Goal: Check status: Check status

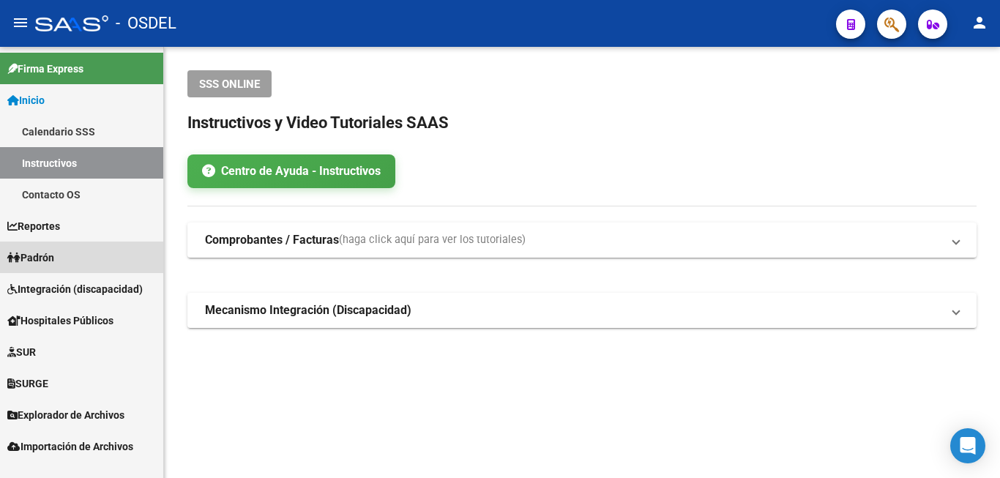
click at [54, 255] on span "Padrón" at bounding box center [30, 258] width 47 height 16
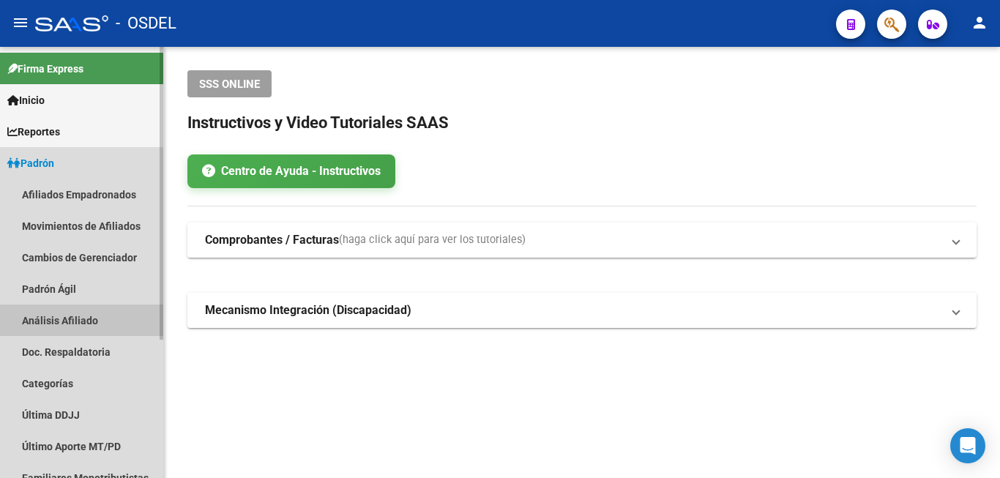
click at [63, 318] on link "Análisis Afiliado" at bounding box center [81, 319] width 163 height 31
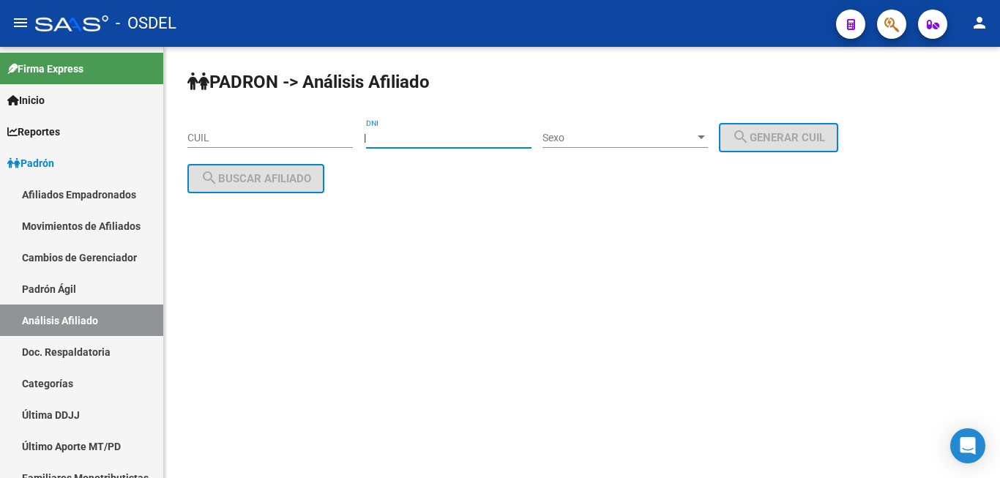
click at [434, 140] on input "DNI" at bounding box center [448, 138] width 165 height 12
click at [424, 139] on input "35010243" at bounding box center [448, 138] width 165 height 12
type input "35010249"
click at [631, 131] on div "Sexo Sexo" at bounding box center [624, 133] width 165 height 29
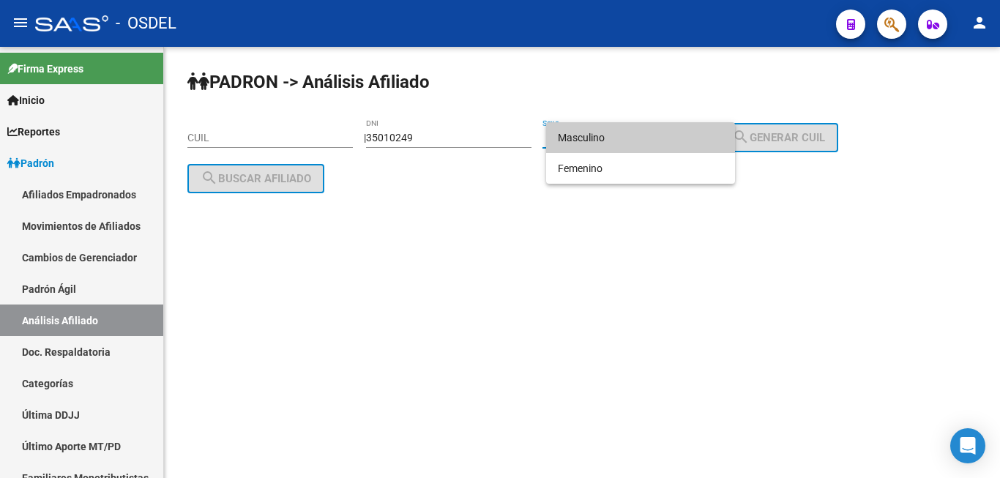
click at [645, 135] on span "Masculino" at bounding box center [640, 137] width 165 height 31
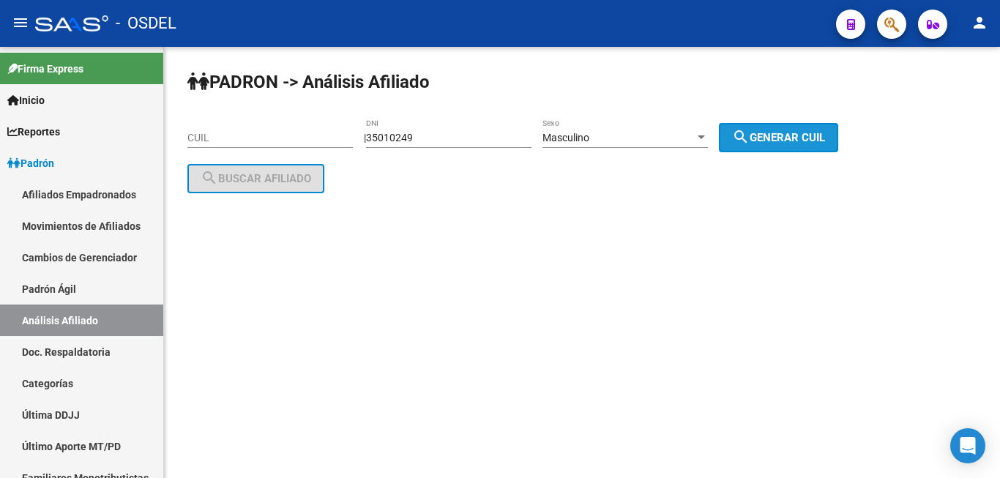
click at [803, 124] on button "search Generar CUIL" at bounding box center [778, 137] width 119 height 29
type input "20-35010249-4"
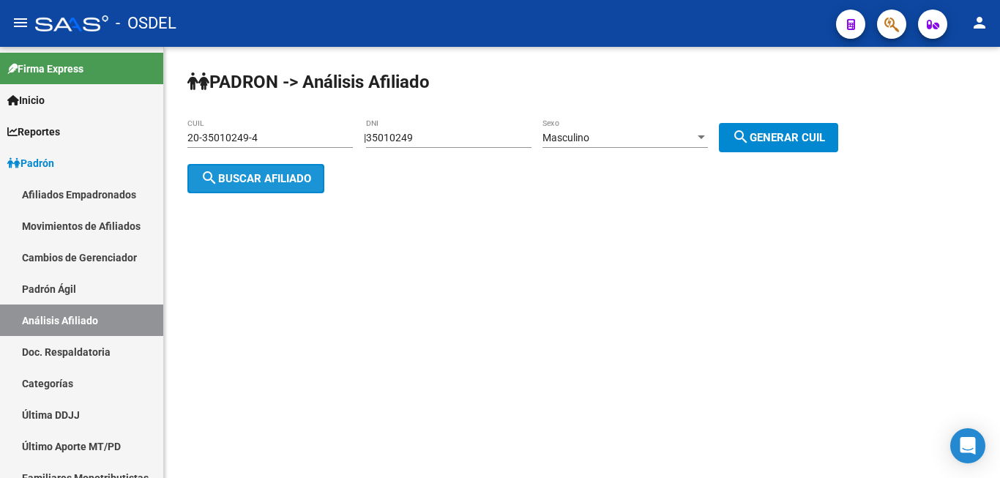
click at [317, 173] on button "search Buscar afiliado" at bounding box center [255, 178] width 137 height 29
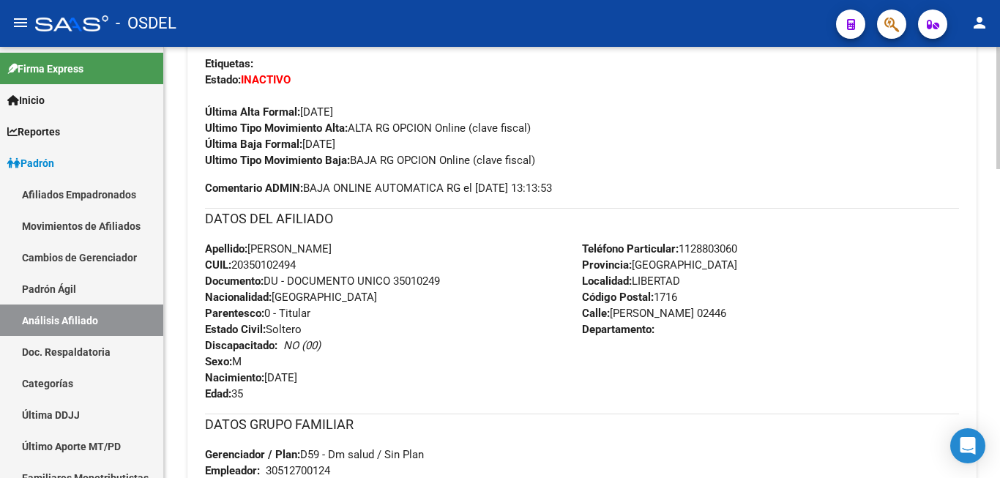
scroll to position [373, 0]
